Goal: Transaction & Acquisition: Purchase product/service

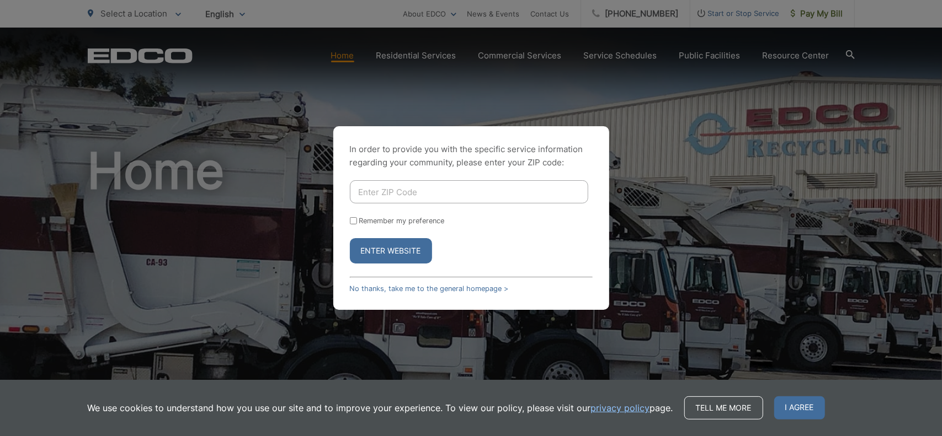
click at [350, 221] on input "Remember my preference" at bounding box center [353, 220] width 7 height 7
checkbox input "true"
click at [392, 197] on input "Enter ZIP Code" at bounding box center [469, 191] width 238 height 23
type input "91942"
click at [393, 249] on button "Enter Website" at bounding box center [391, 250] width 82 height 25
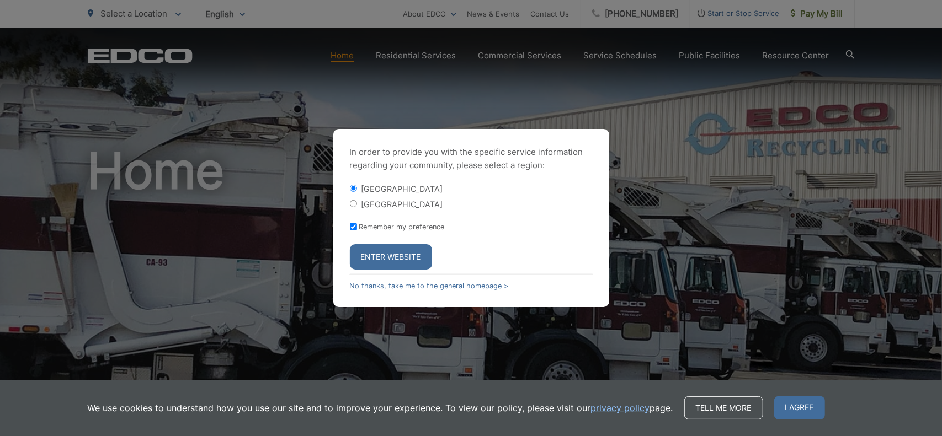
click at [396, 256] on button "Enter Website" at bounding box center [391, 256] width 82 height 25
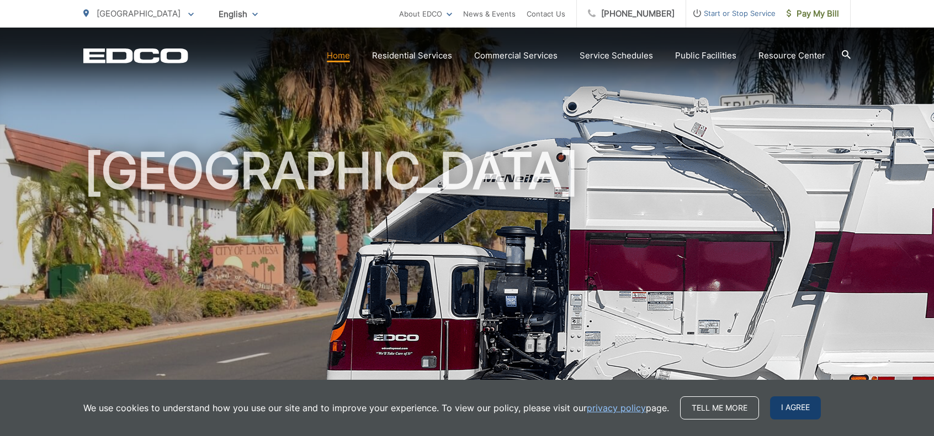
click at [797, 410] on span "I agree" at bounding box center [795, 408] width 51 height 23
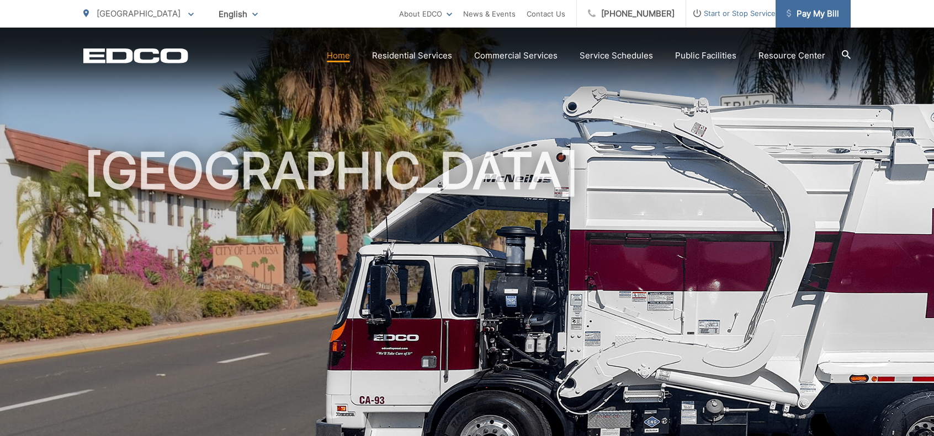
click at [817, 16] on span "Pay My Bill" at bounding box center [812, 13] width 52 height 13
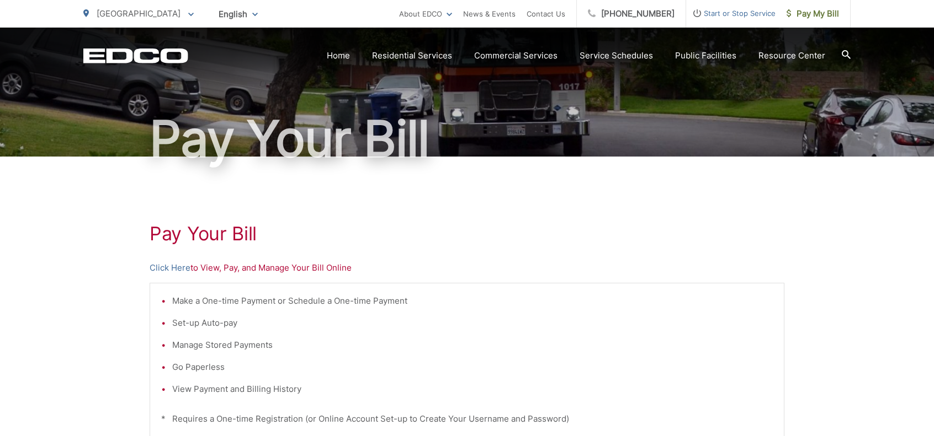
scroll to position [166, 0]
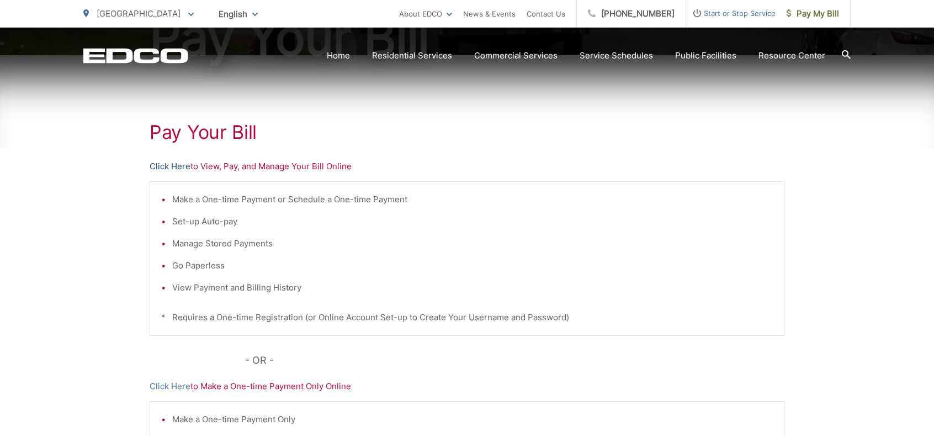
click at [162, 168] on link "Click Here" at bounding box center [170, 166] width 41 height 13
